Goal: Navigation & Orientation: Understand site structure

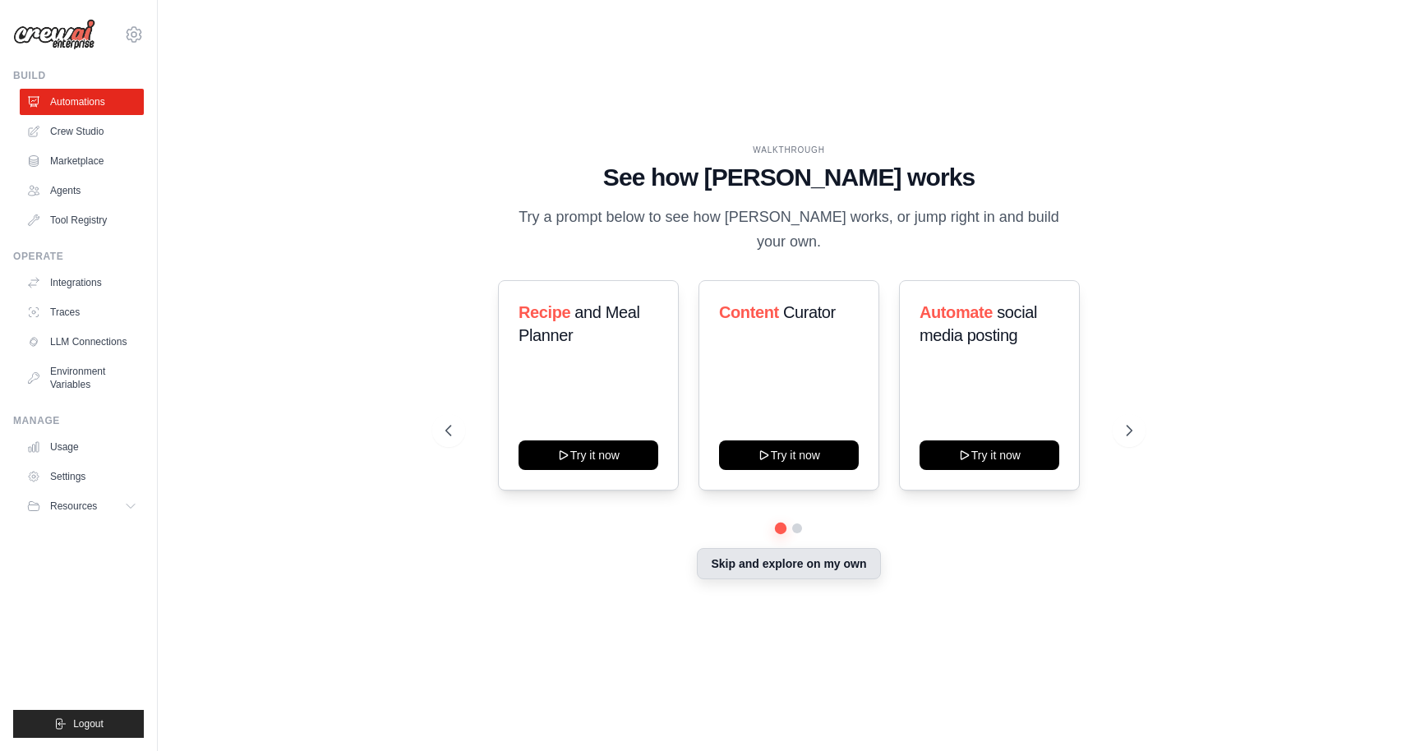
click at [792, 558] on button "Skip and explore on my own" at bounding box center [788, 563] width 183 height 31
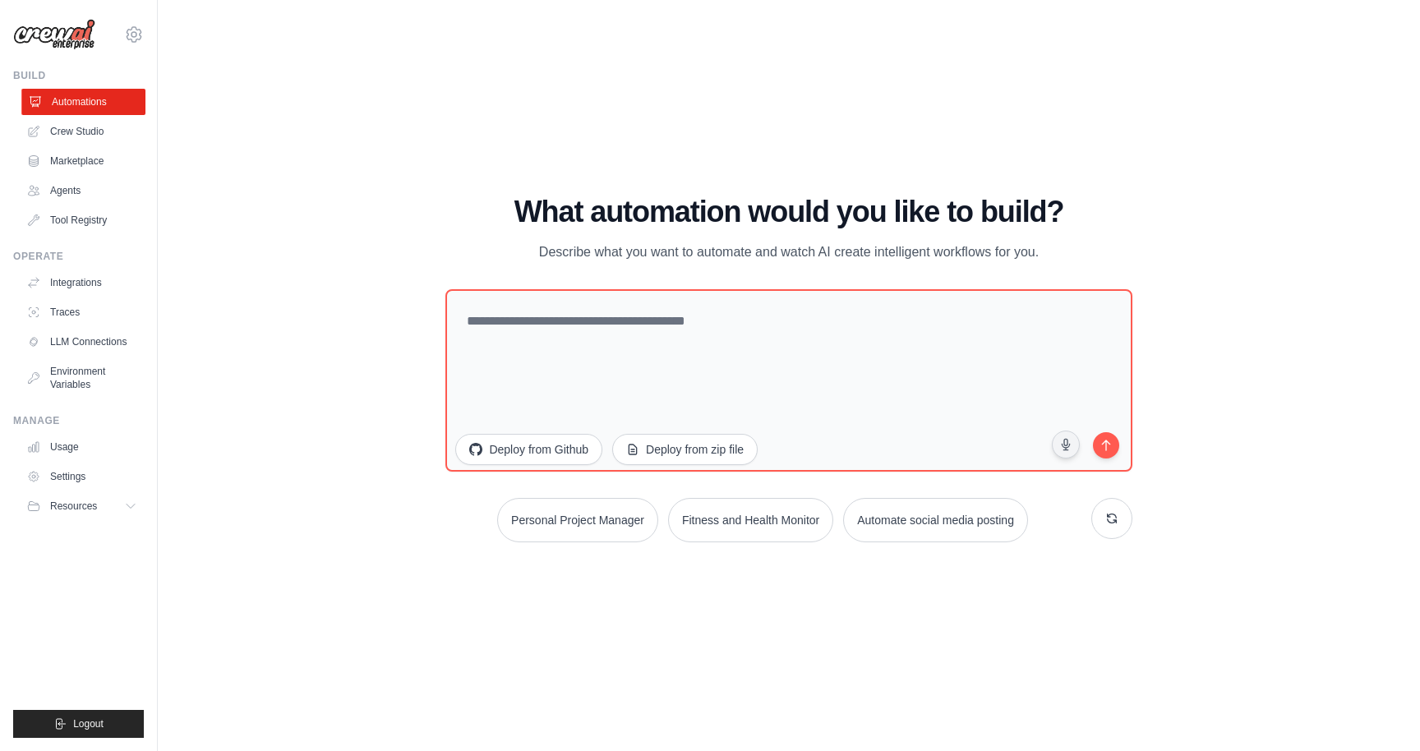
click at [87, 103] on link "Automations" at bounding box center [83, 102] width 124 height 26
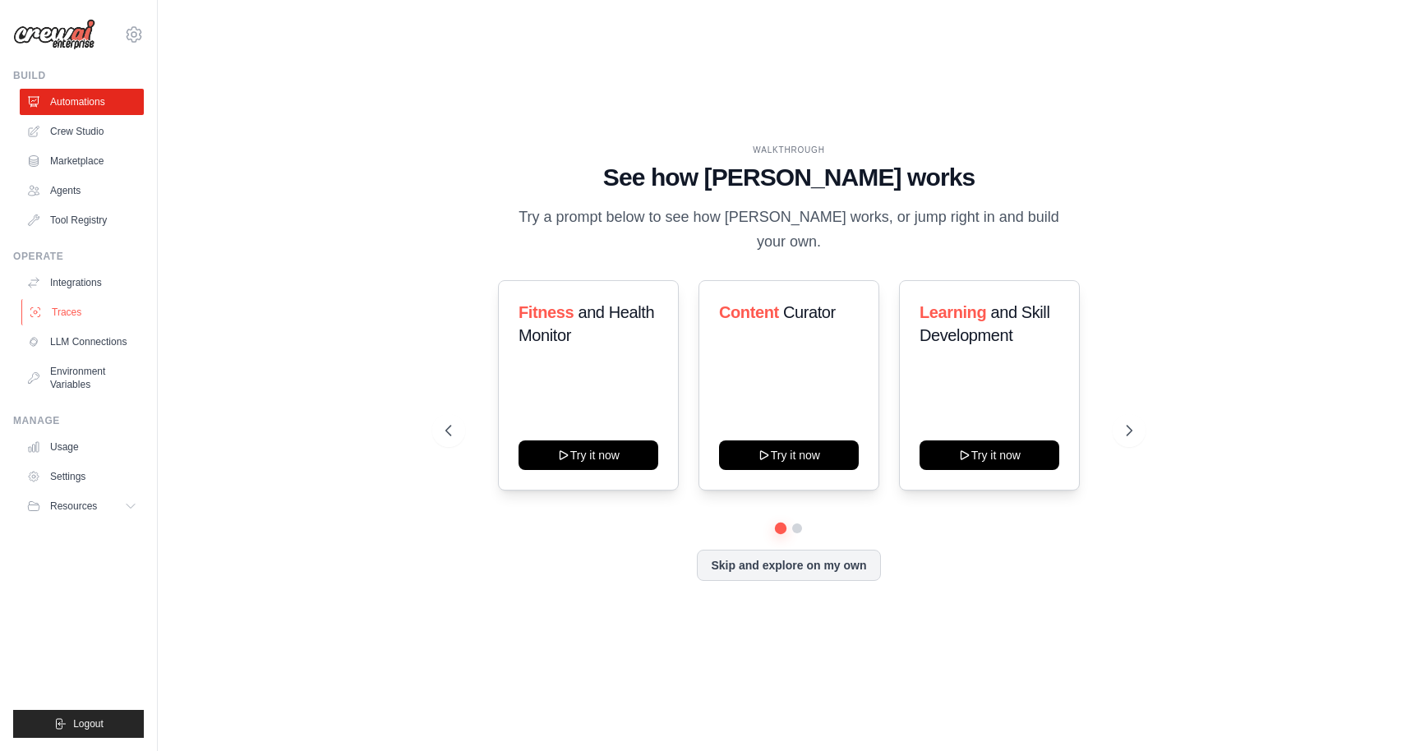
click at [83, 314] on link "Traces" at bounding box center [83, 312] width 124 height 26
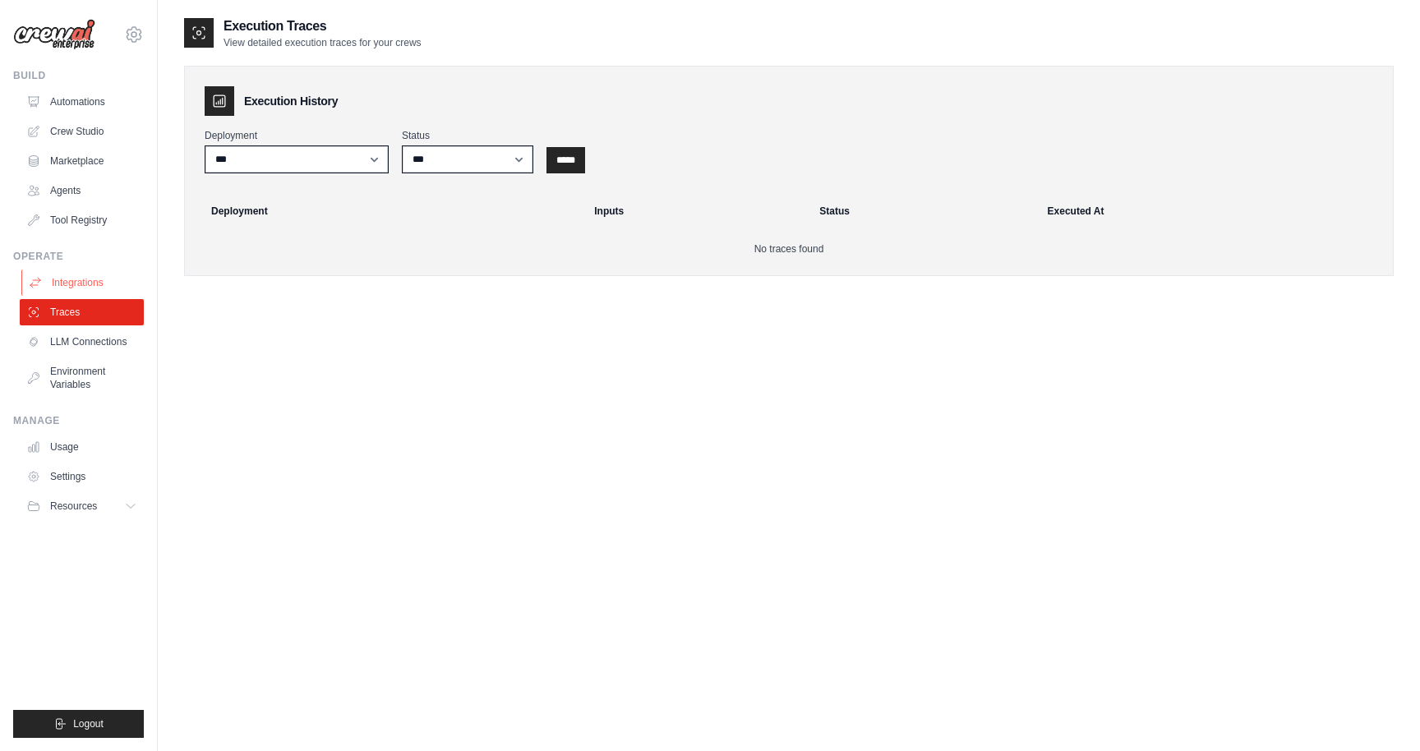
click at [85, 274] on link "Integrations" at bounding box center [83, 283] width 124 height 26
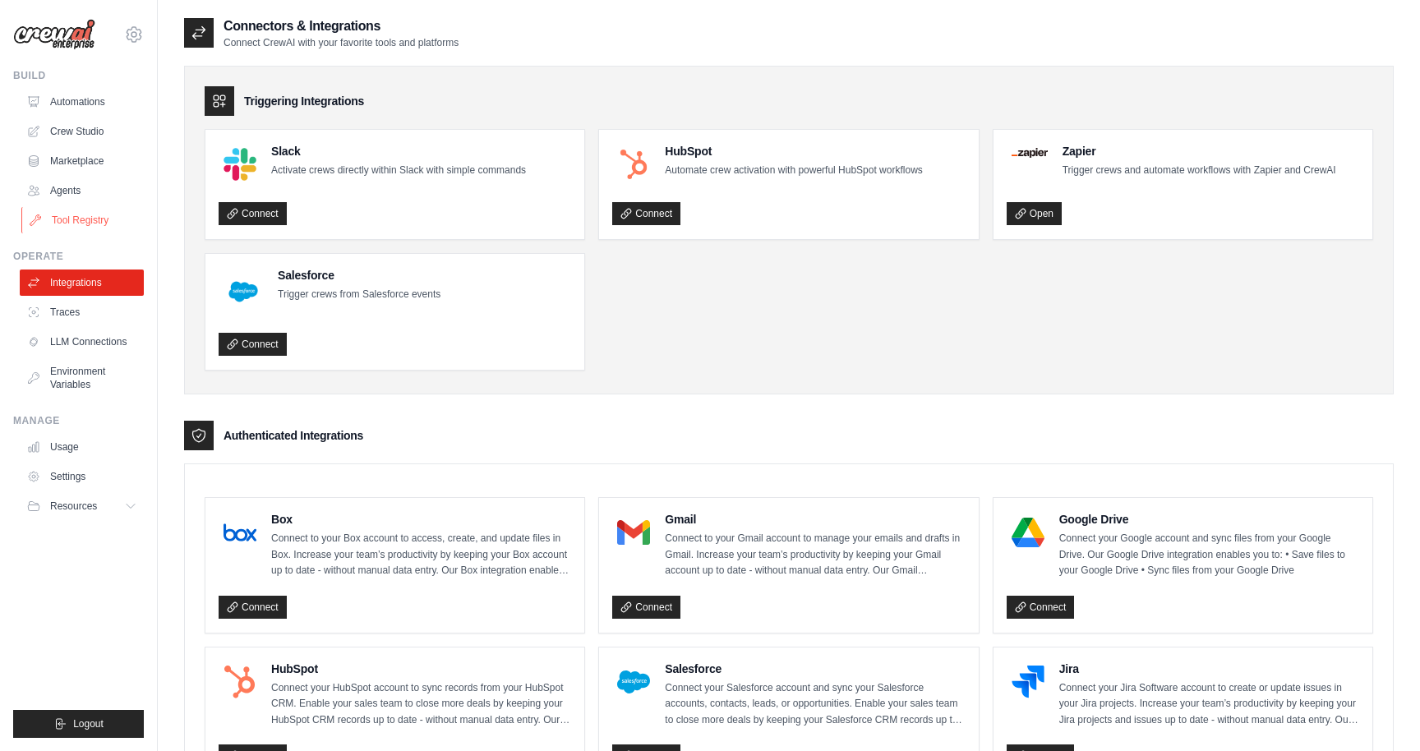
click at [89, 224] on link "Tool Registry" at bounding box center [83, 220] width 124 height 26
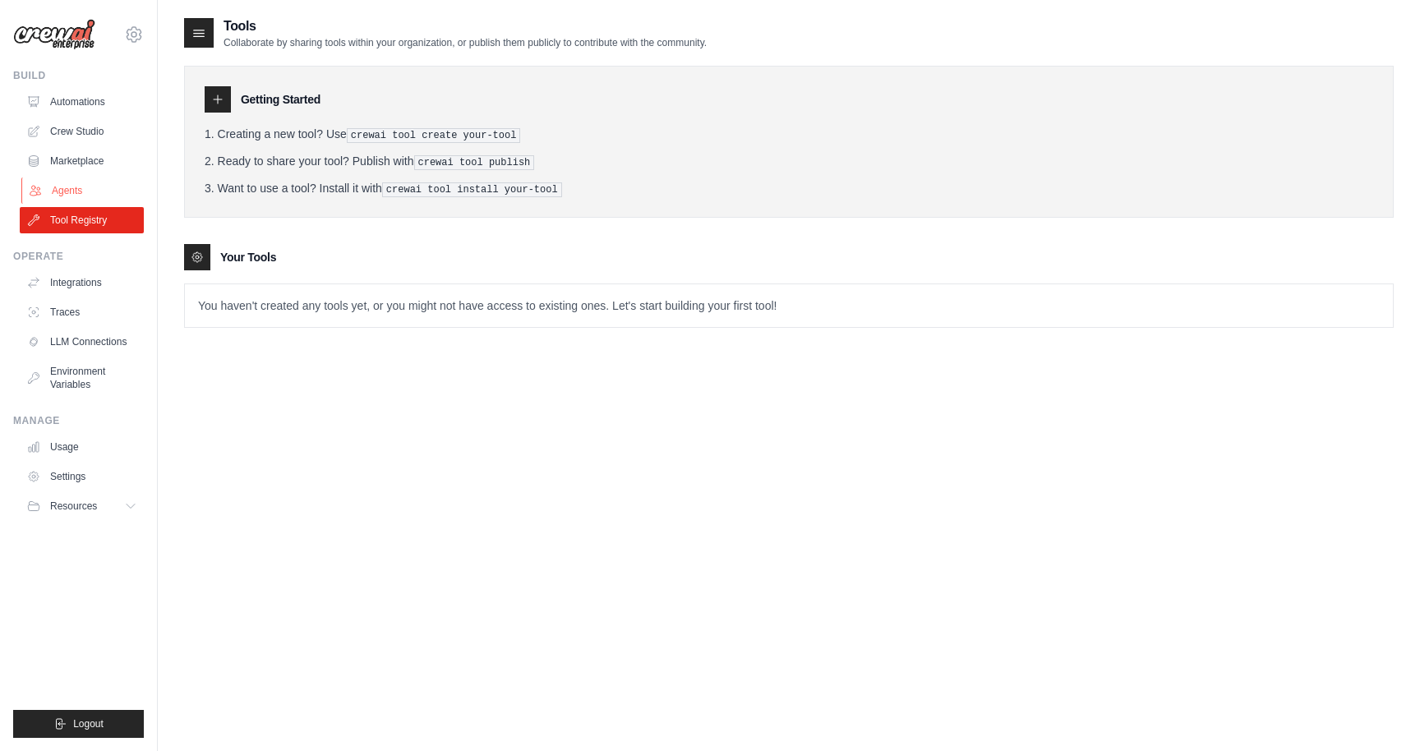
click at [76, 195] on link "Agents" at bounding box center [83, 191] width 124 height 26
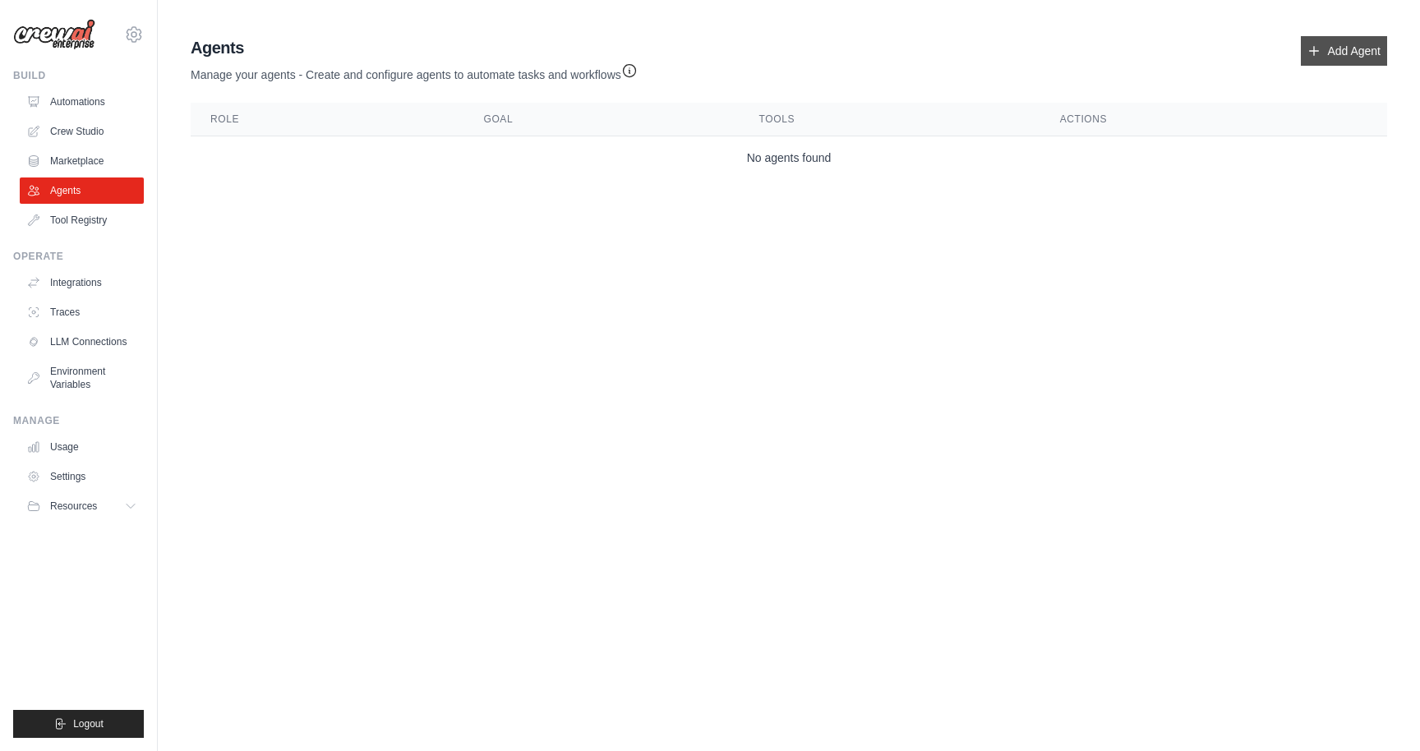
click at [1359, 48] on link "Add Agent" at bounding box center [1344, 51] width 86 height 30
click at [90, 131] on link "Crew Studio" at bounding box center [83, 131] width 124 height 26
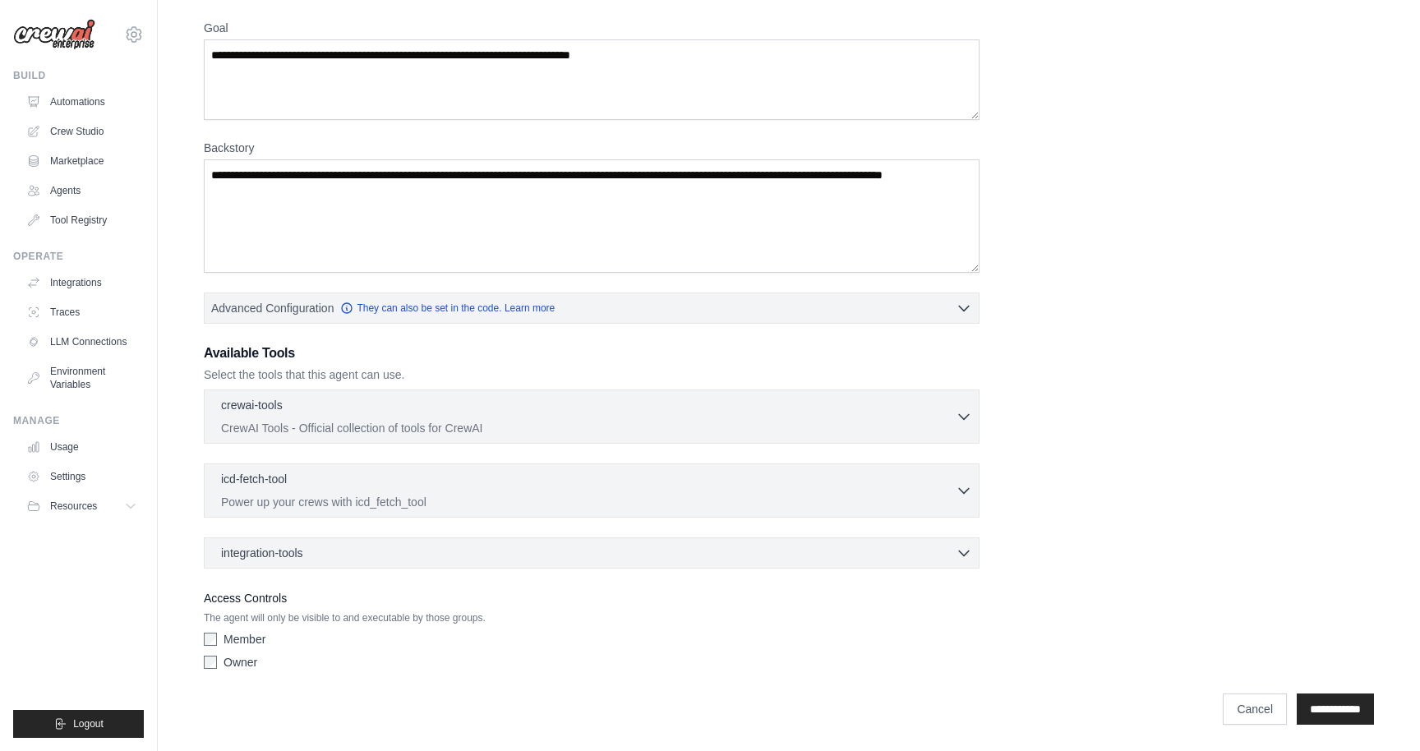
scroll to position [131, 0]
click at [91, 99] on link "Automations" at bounding box center [83, 102] width 124 height 26
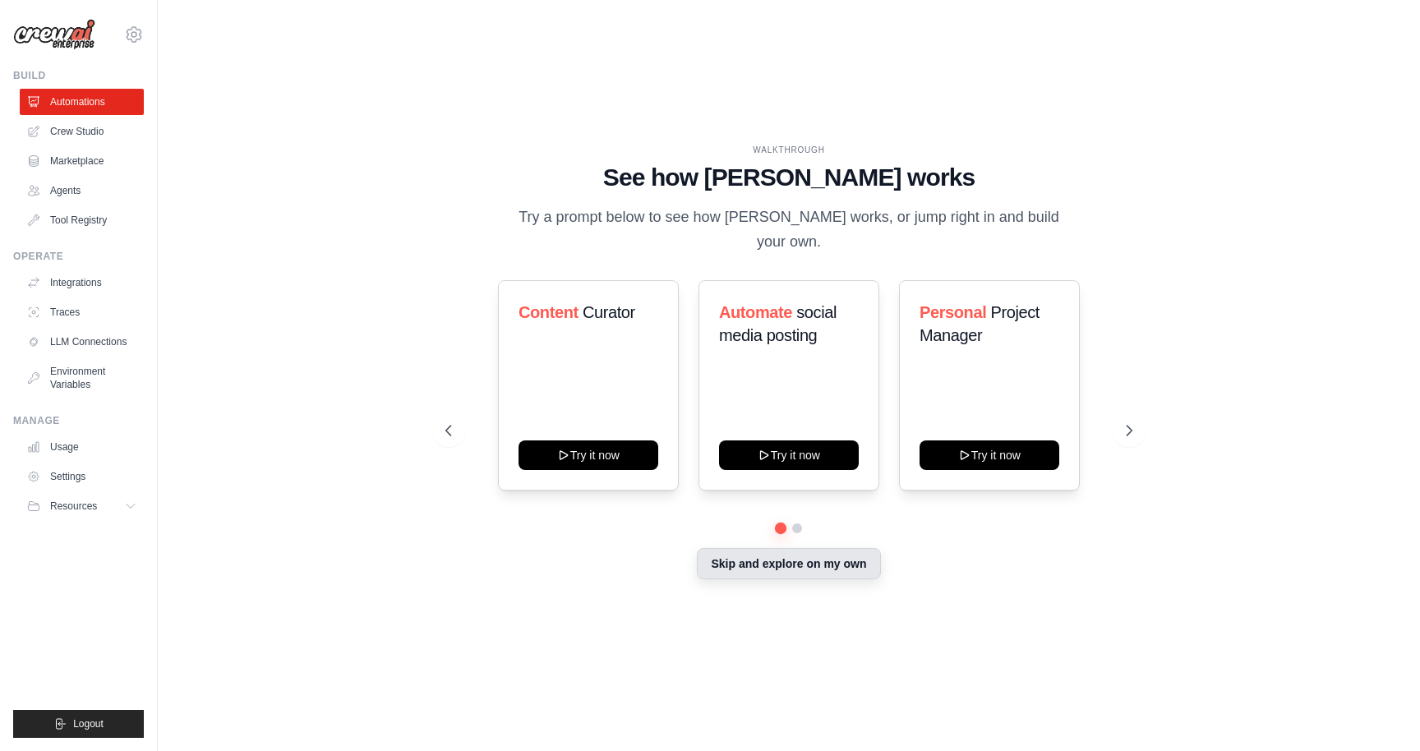
click at [800, 557] on button "Skip and explore on my own" at bounding box center [788, 563] width 183 height 31
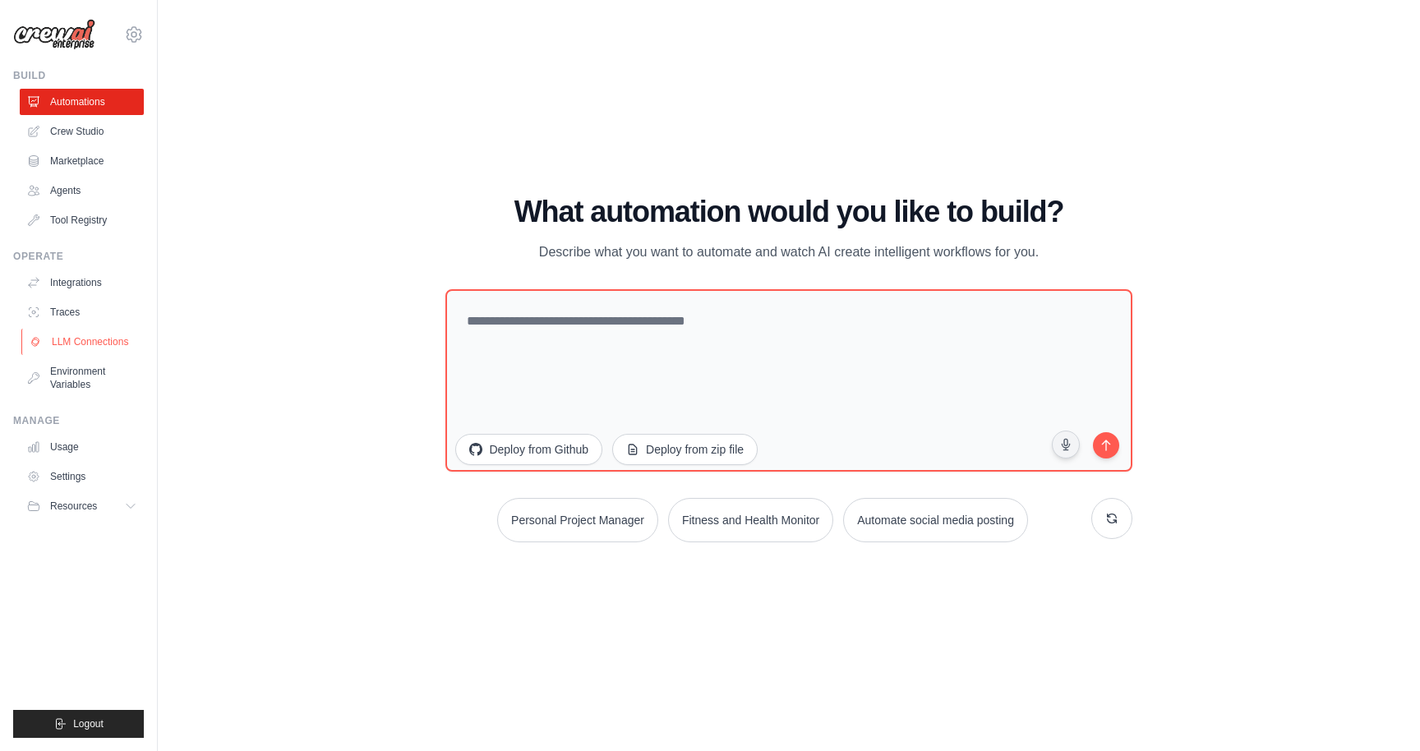
click at [119, 344] on link "LLM Connections" at bounding box center [83, 342] width 124 height 26
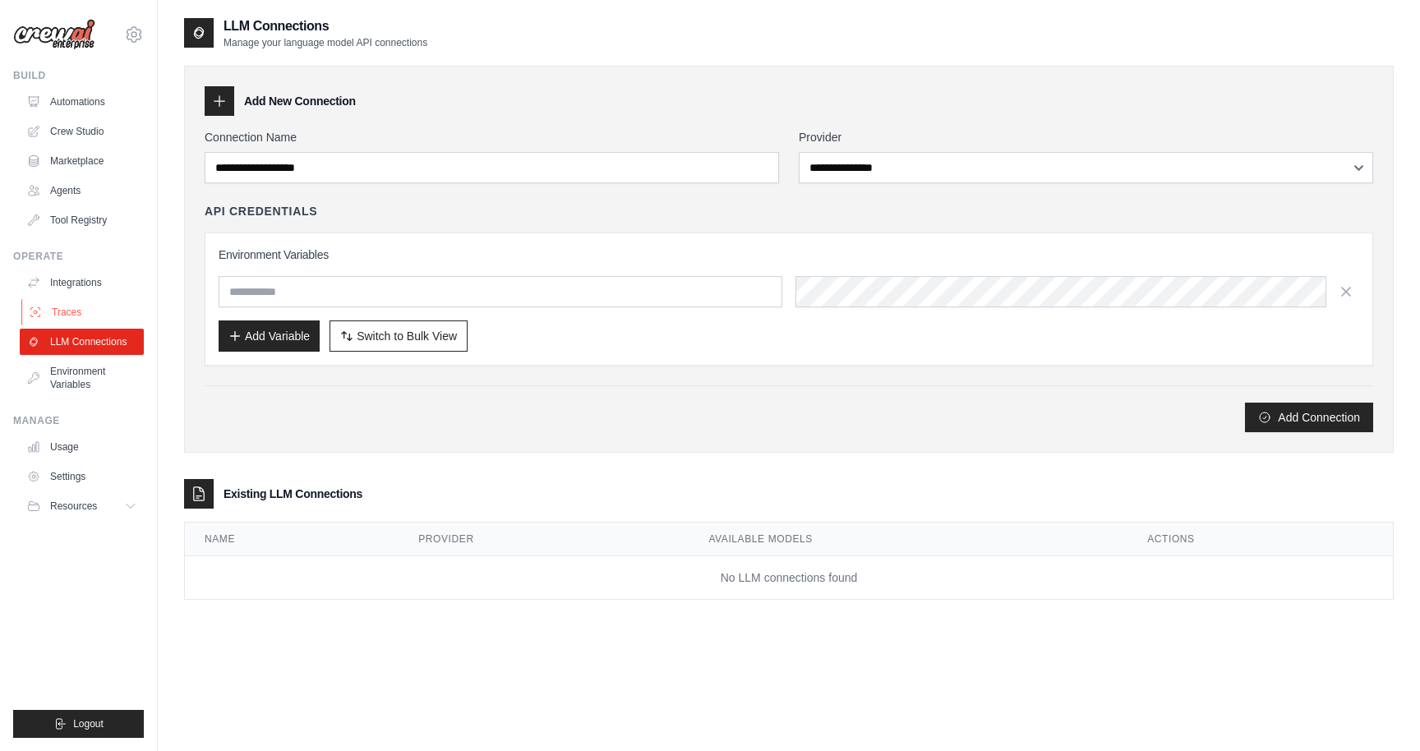
click at [86, 318] on link "Traces" at bounding box center [83, 312] width 124 height 26
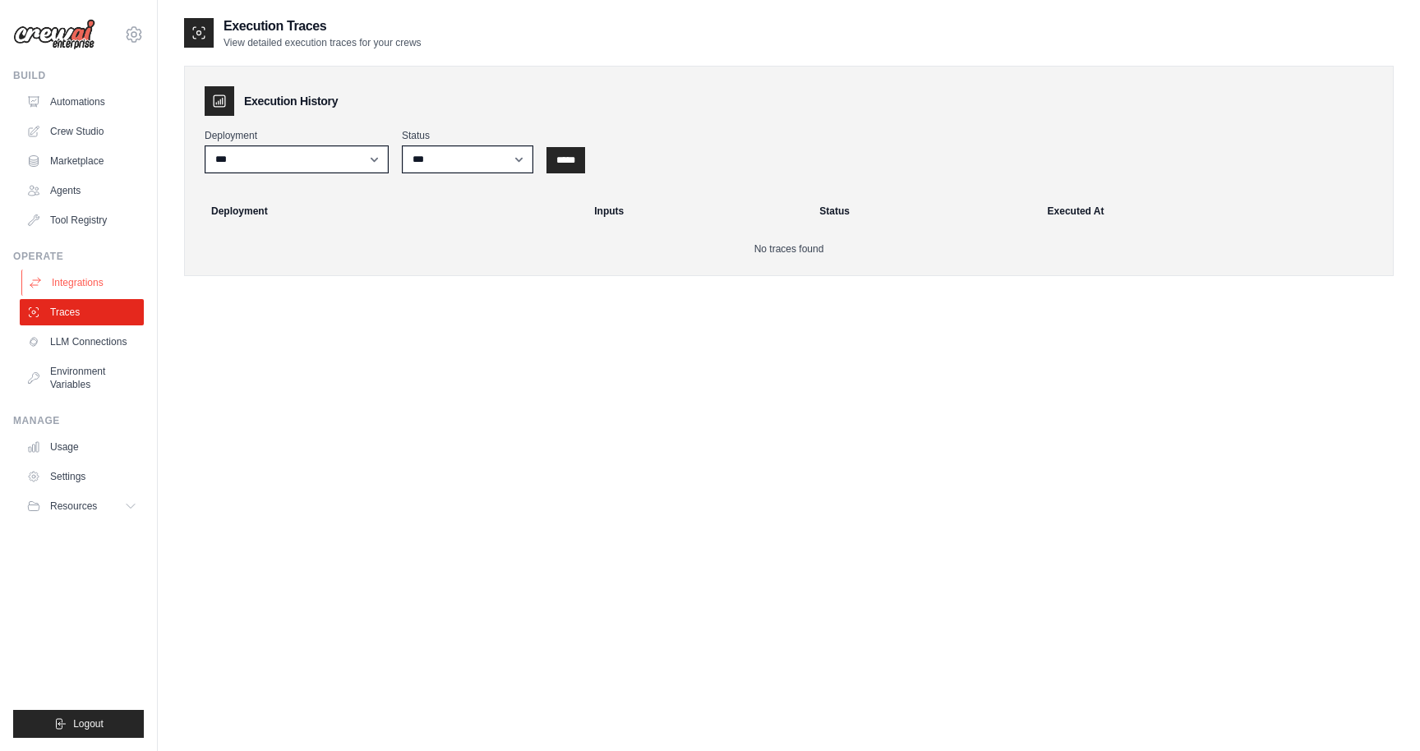
click at [93, 280] on link "Integrations" at bounding box center [83, 283] width 124 height 26
